Goal: Download file/media

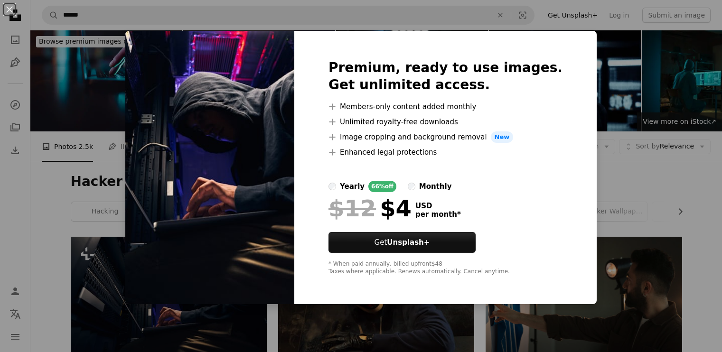
scroll to position [190, 0]
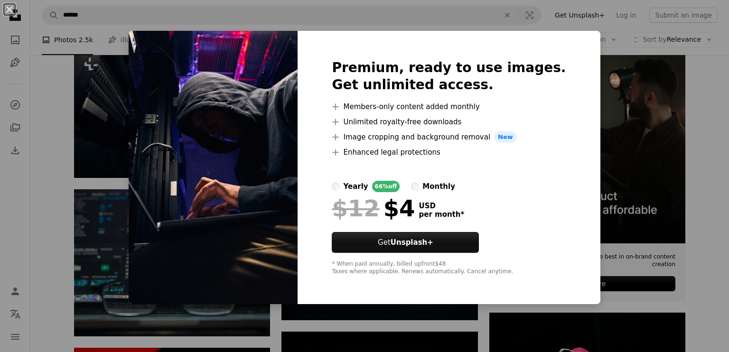
click at [110, 38] on div "An X shape Premium, ready to use images. Get unlimited access. A plus sign Memb…" at bounding box center [364, 176] width 729 height 352
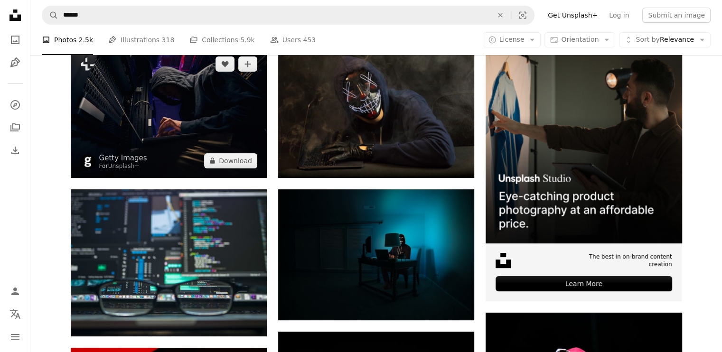
click at [179, 110] on img at bounding box center [169, 112] width 196 height 130
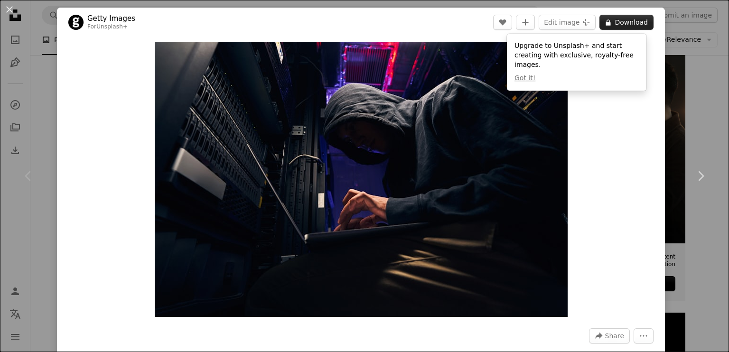
click at [606, 24] on icon at bounding box center [608, 22] width 5 height 6
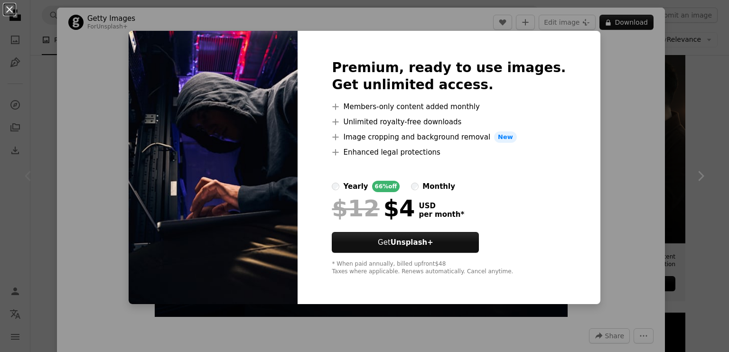
drag, startPoint x: 17, startPoint y: 16, endPoint x: 5, endPoint y: 0, distance: 19.7
click at [15, 15] on button "An X shape" at bounding box center [9, 9] width 11 height 11
